Goal: Task Accomplishment & Management: Use online tool/utility

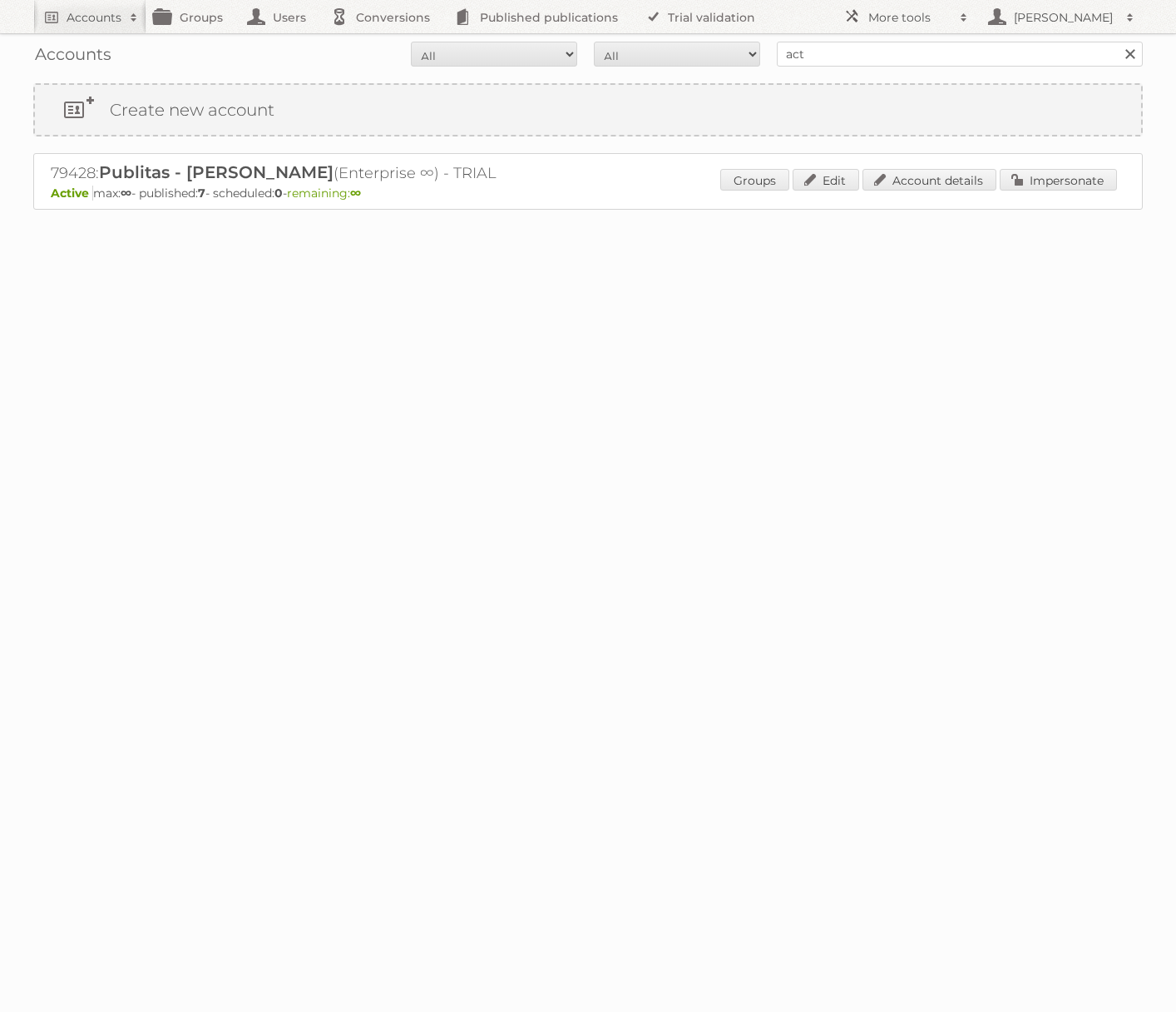
type input "Action Service & Distributie B.V."
click at [1117, 42] on input "Search" at bounding box center [1130, 55] width 25 height 25
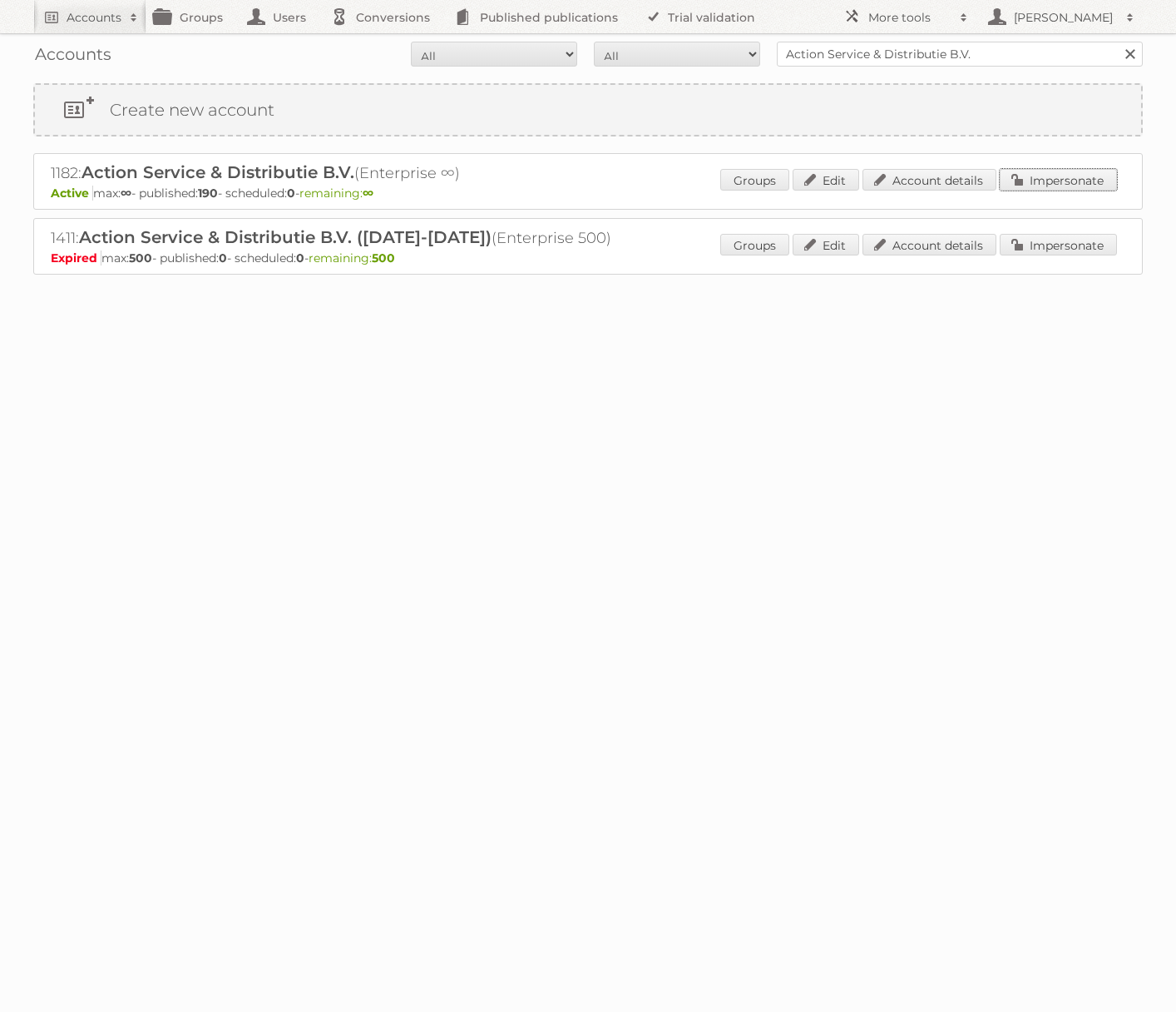
click at [1061, 181] on link "Impersonate" at bounding box center [1059, 180] width 117 height 22
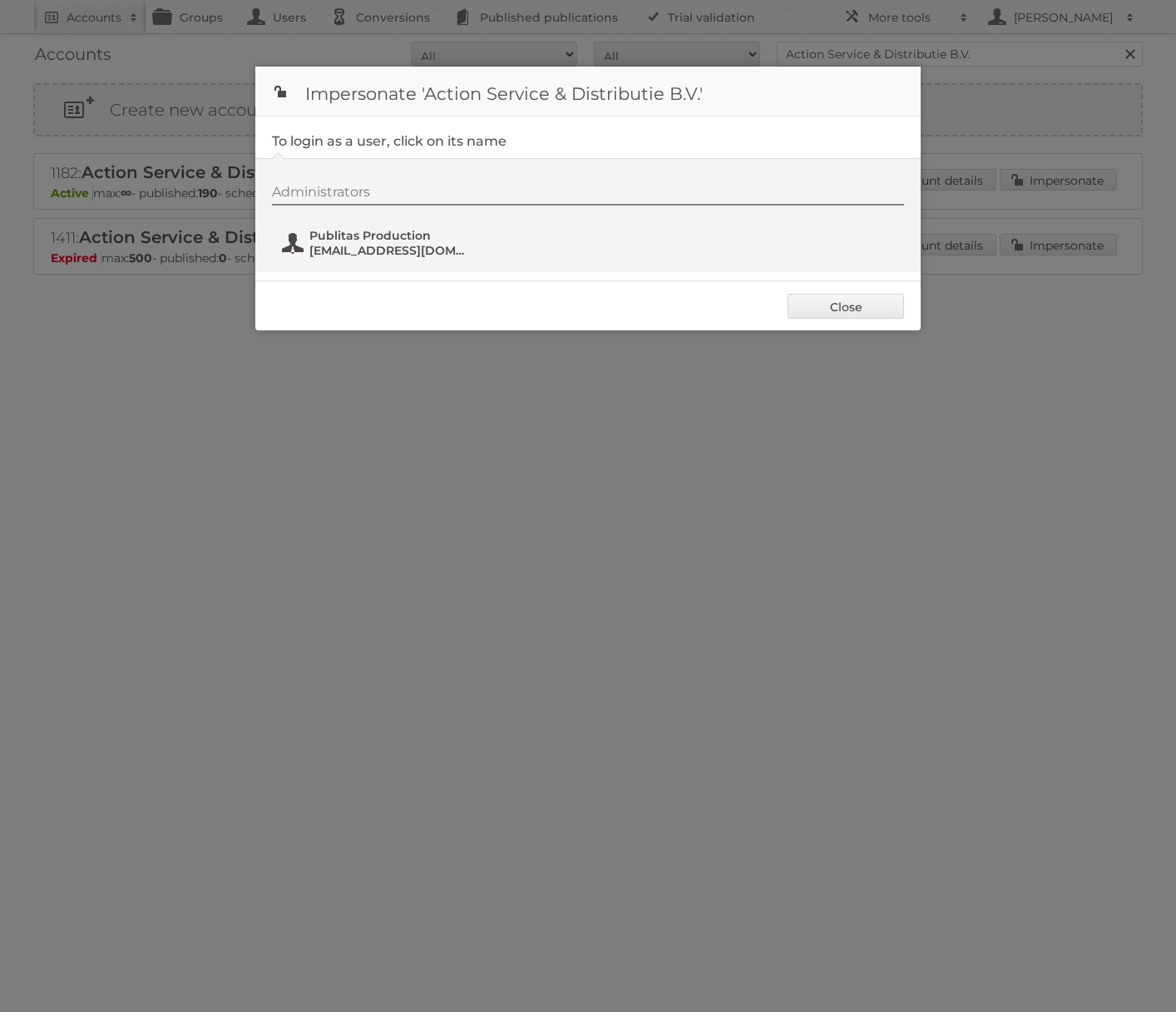
click at [439, 236] on span "Publitas Production" at bounding box center [389, 235] width 161 height 15
